Goal: Check status

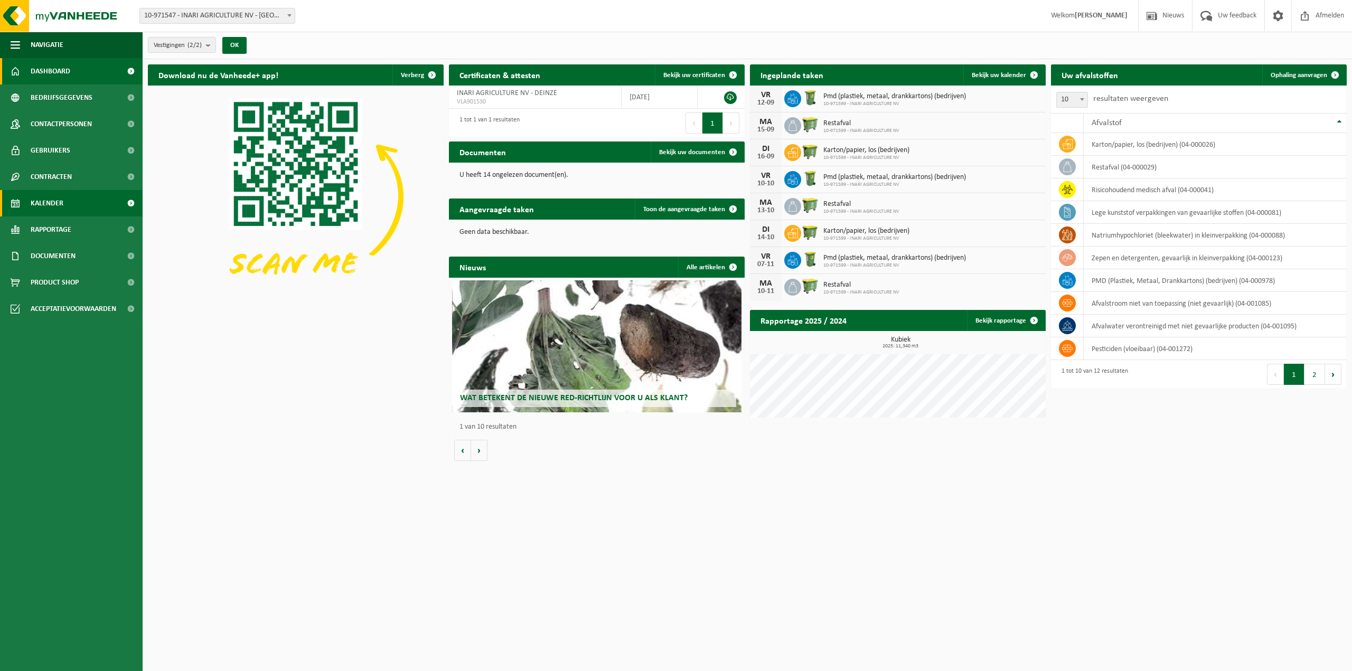
click at [55, 205] on span "Kalender" at bounding box center [47, 203] width 33 height 26
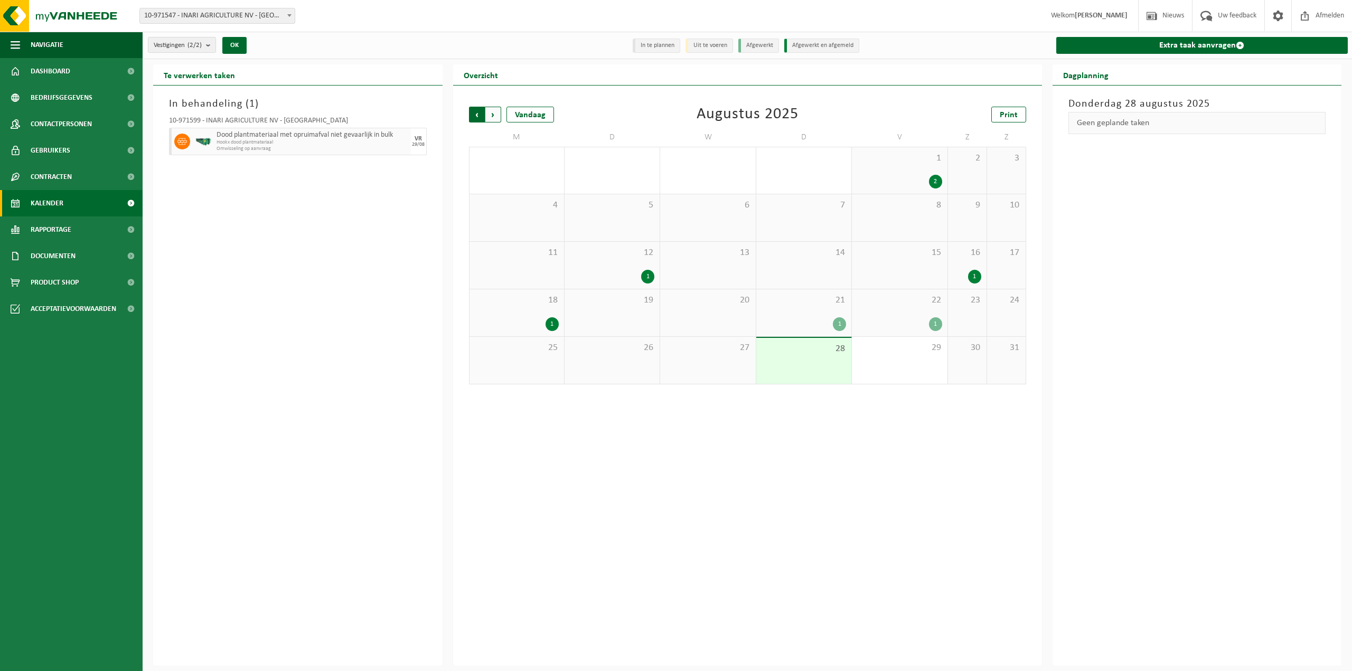
click at [486, 116] on span "Volgende" at bounding box center [493, 115] width 16 height 16
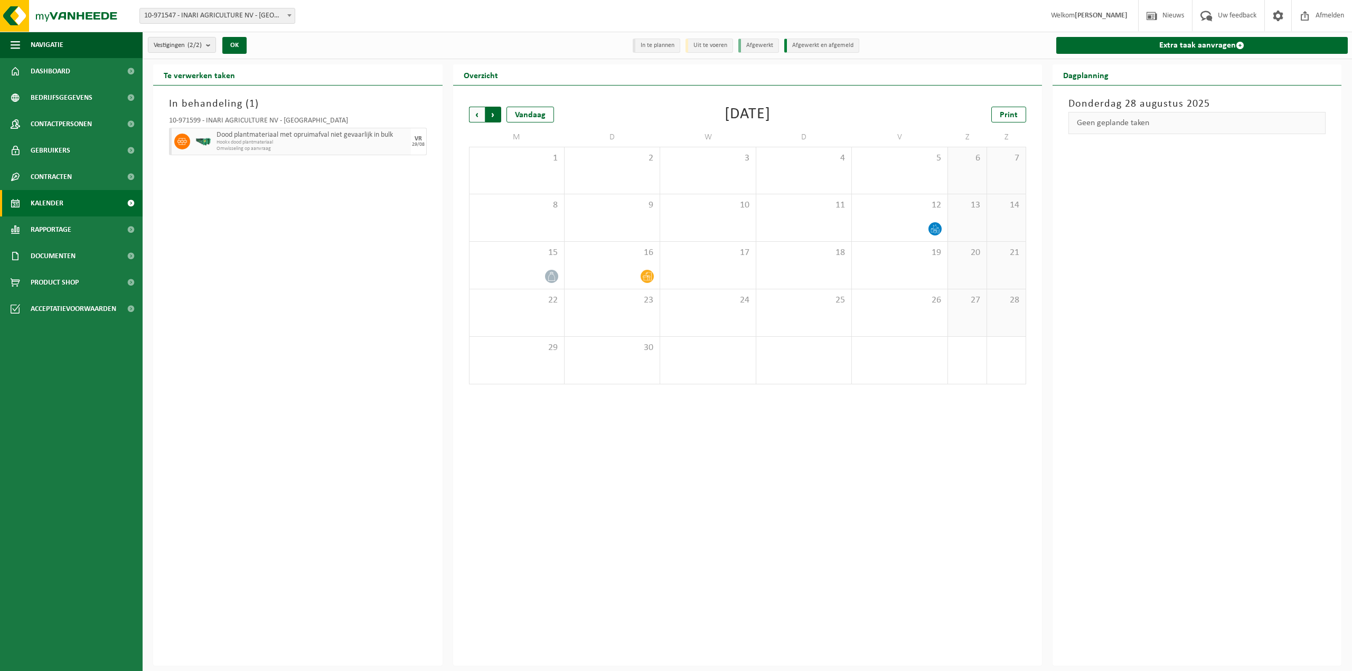
click at [474, 118] on span "Vorige" at bounding box center [477, 115] width 16 height 16
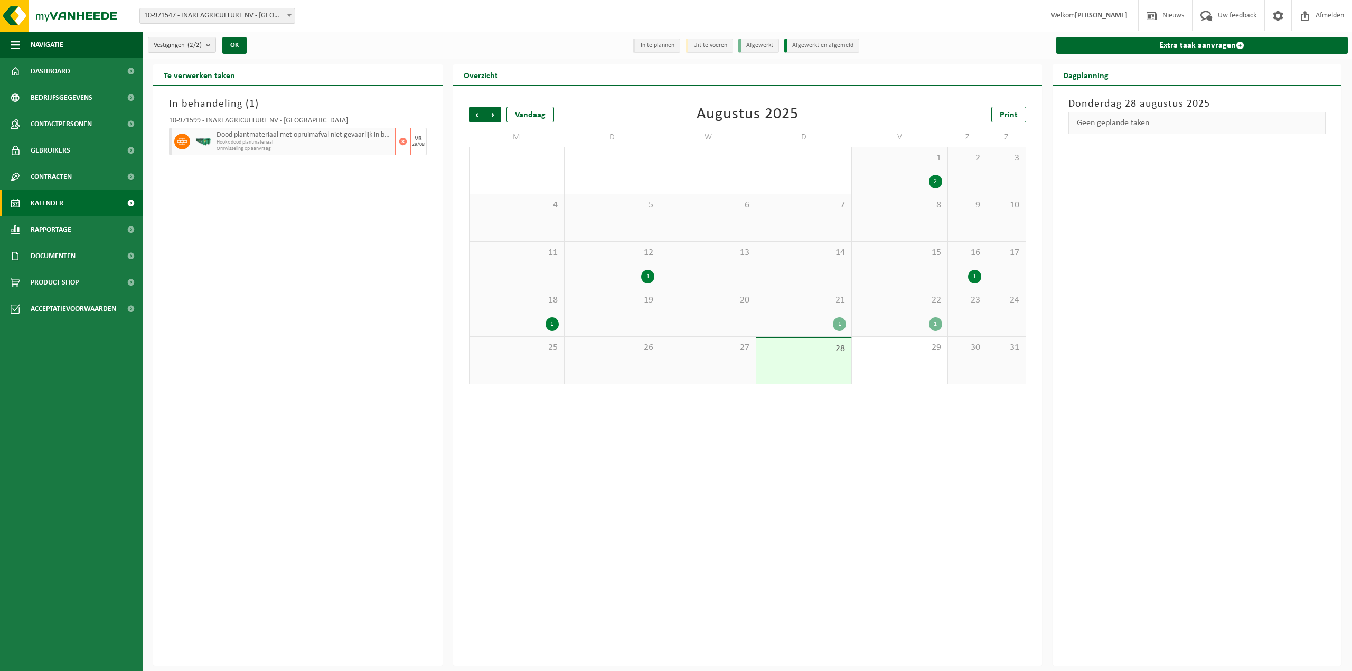
click at [182, 140] on icon at bounding box center [182, 141] width 10 height 6
click at [166, 140] on div "10-971599 - INARI AGRICULTURE NV - DEINZE Dood plantmateriaal met opruimafval n…" at bounding box center [298, 134] width 268 height 45
click at [380, 200] on div "In behandeling ( 1 ) 10-971599 - INARI AGRICULTURE NV - DEINZE Dood plantmateri…" at bounding box center [297, 376] width 289 height 580
